Goal: Navigation & Orientation: Find specific page/section

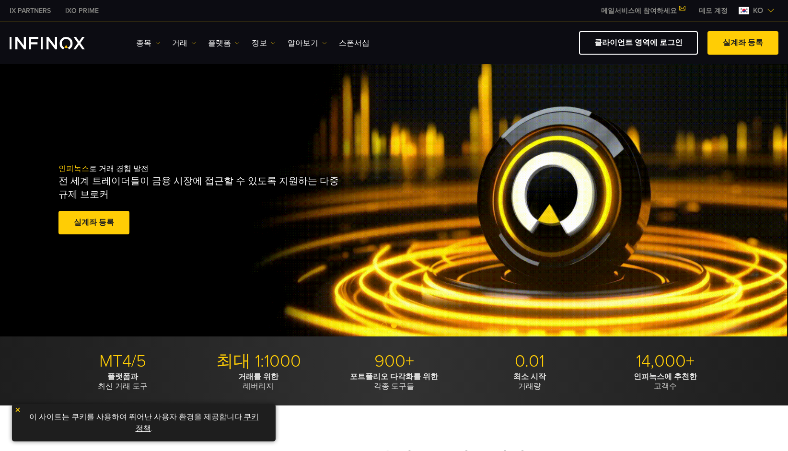
click at [75, 43] on img "INFINOX Logo" at bounding box center [47, 43] width 75 height 12
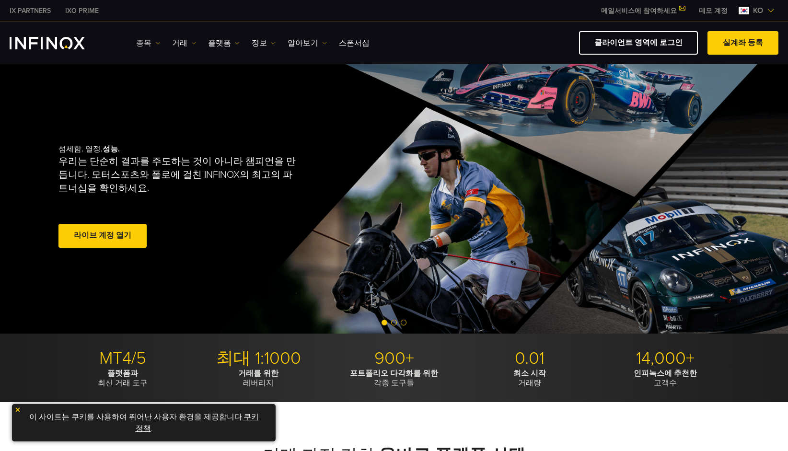
click at [157, 42] on img at bounding box center [157, 43] width 5 height 5
click at [284, 113] on div "섬세함. 열정. 성능. 우리는 단순히 결과를 주도하는 것이 아니라 챔피언을 만듭니다. 모터스포츠와 폴로에 걸친 INFINOX의 최고의 파트너십…" at bounding box center [394, 197] width 690 height 272
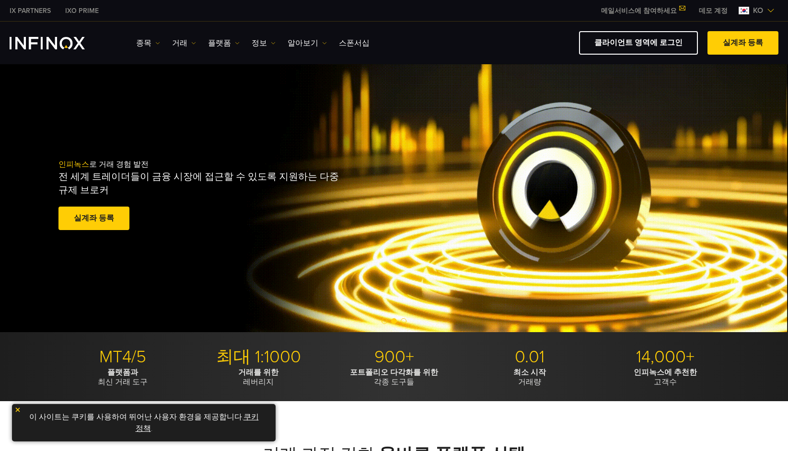
click at [709, 11] on link "데모 계정" at bounding box center [712, 11] width 43 height 10
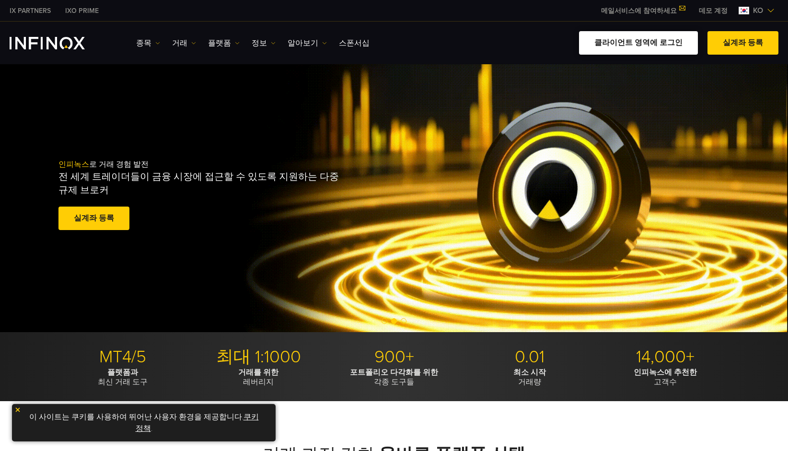
click at [601, 50] on link "클라이언트 영역에 로그인" at bounding box center [638, 42] width 119 height 23
